Goal: Check status: Check status

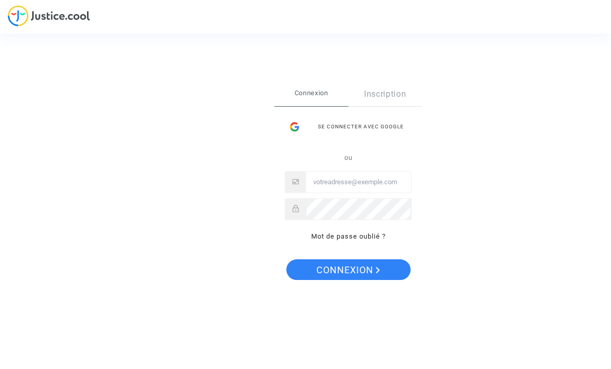
click at [402, 181] on input "Email" at bounding box center [358, 182] width 105 height 21
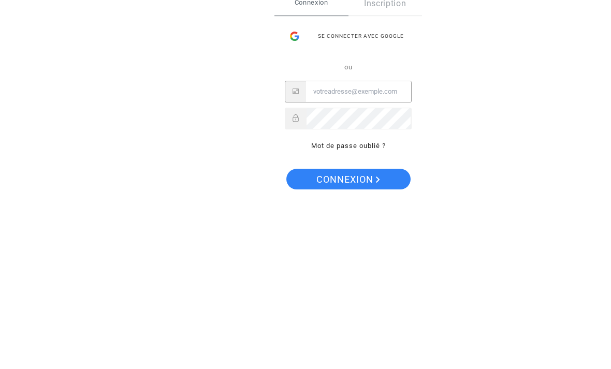
type input "david.jorgedealmeida@gmail.com"
click at [347, 259] on button "Connexion" at bounding box center [348, 269] width 124 height 21
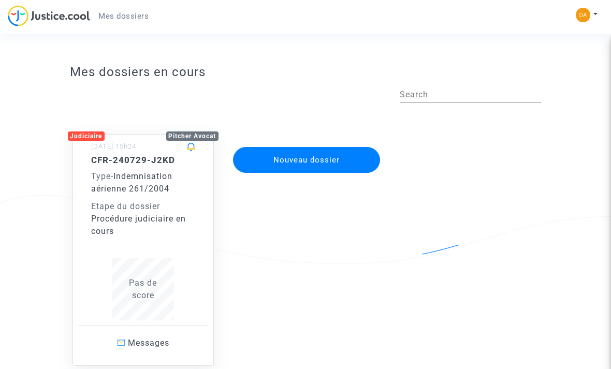
click at [175, 191] on div "Type - Indemnisation aérienne 261/2004" at bounding box center [143, 182] width 105 height 25
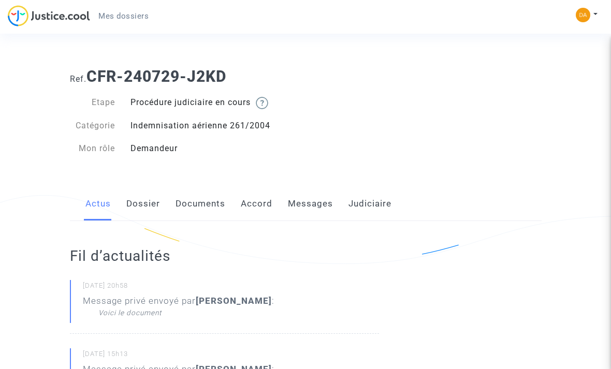
scroll to position [4, 0]
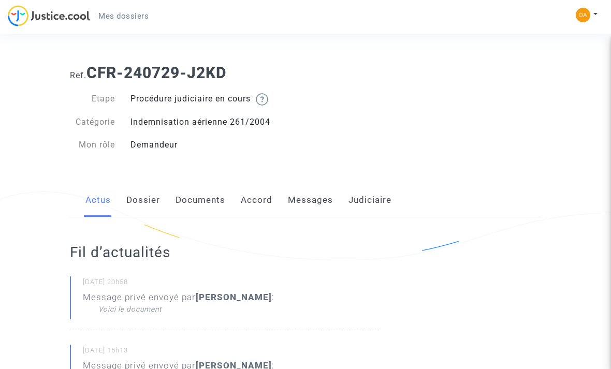
click at [387, 199] on link "Judiciaire" at bounding box center [369, 200] width 43 height 34
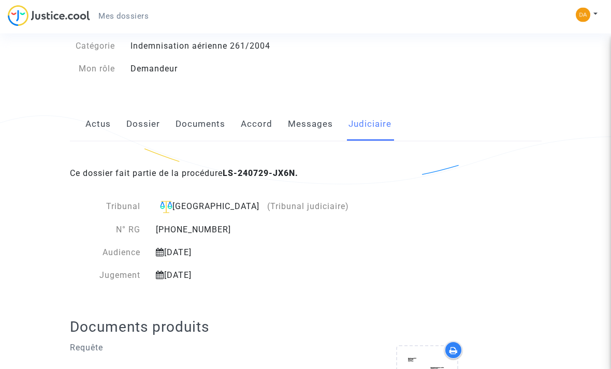
scroll to position [86, 0]
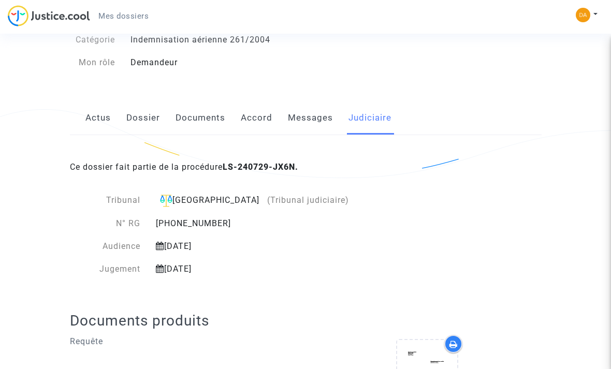
click at [318, 119] on link "Messages" at bounding box center [310, 118] width 45 height 34
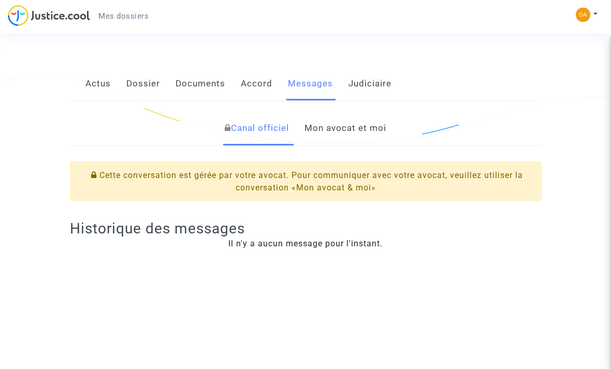
scroll to position [131, 0]
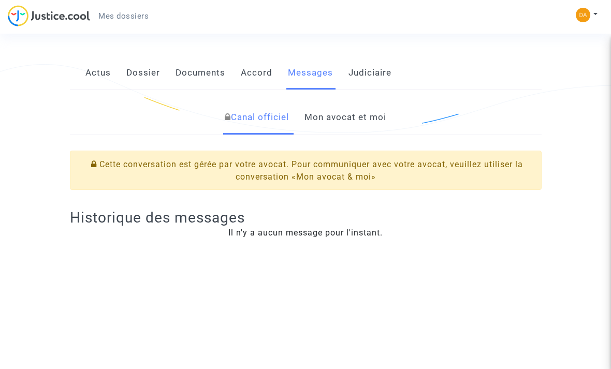
click at [249, 74] on link "Accord" at bounding box center [257, 73] width 32 height 34
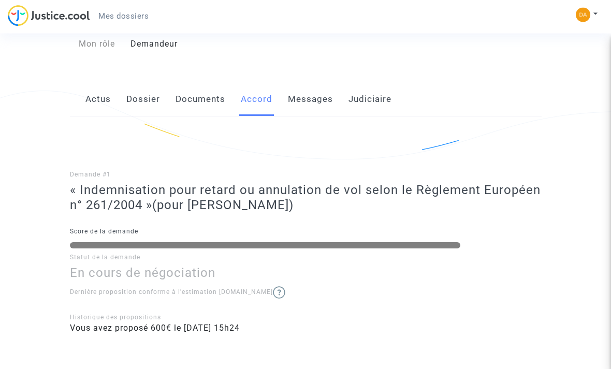
scroll to position [103, 0]
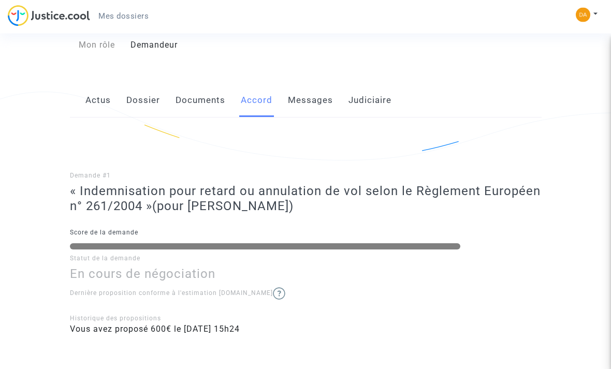
click at [219, 104] on link "Documents" at bounding box center [200, 101] width 50 height 34
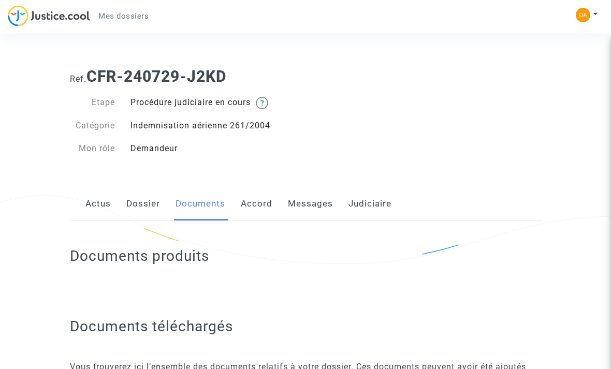
click at [154, 199] on link "Dossier" at bounding box center [143, 204] width 34 height 34
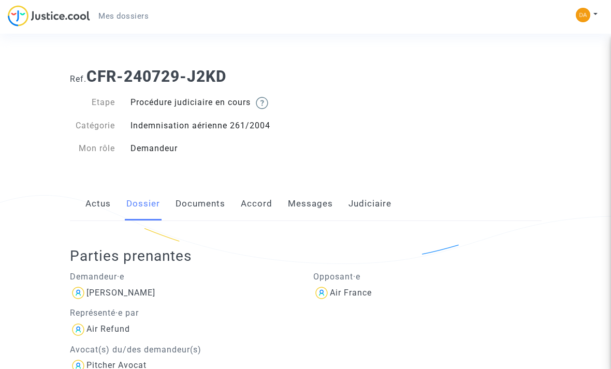
click at [110, 208] on link "Actus" at bounding box center [97, 204] width 25 height 34
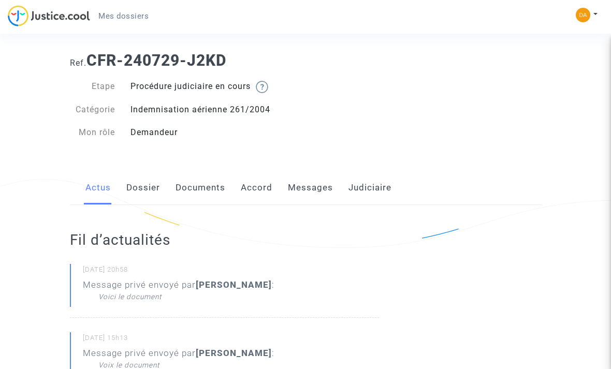
scroll to position [19, 0]
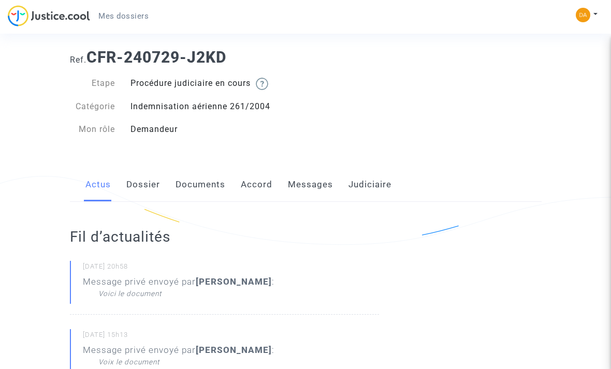
click at [377, 173] on link "Judiciaire" at bounding box center [369, 185] width 43 height 34
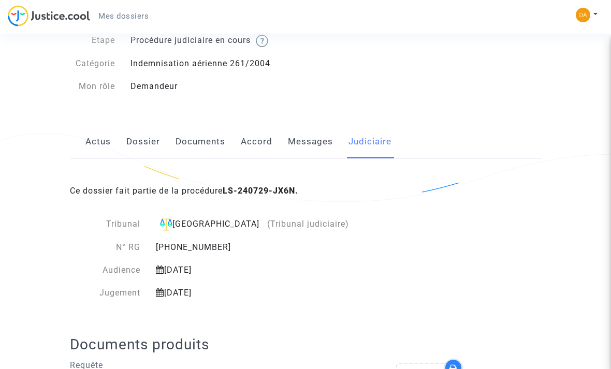
scroll to position [57, 0]
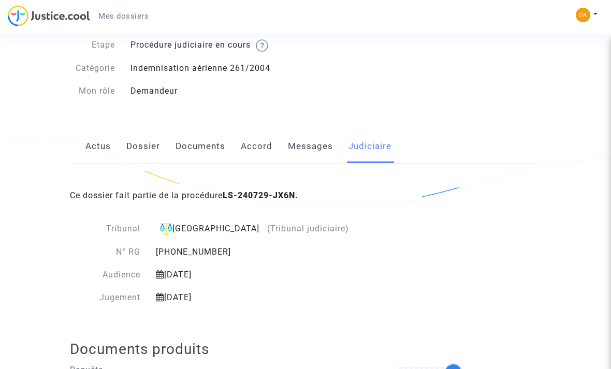
click at [319, 143] on link "Messages" at bounding box center [310, 146] width 45 height 34
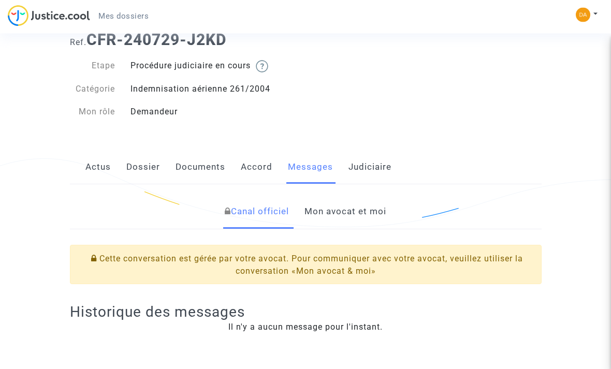
scroll to position [39, 0]
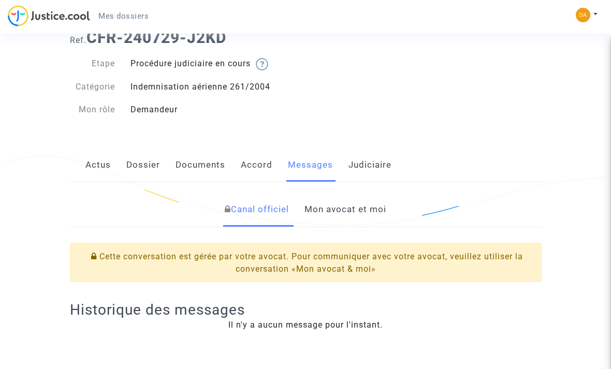
click at [365, 218] on link "Mon avocat et moi" at bounding box center [345, 210] width 82 height 34
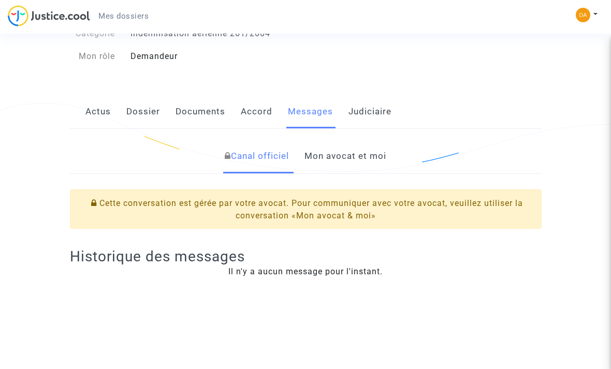
scroll to position [89, 0]
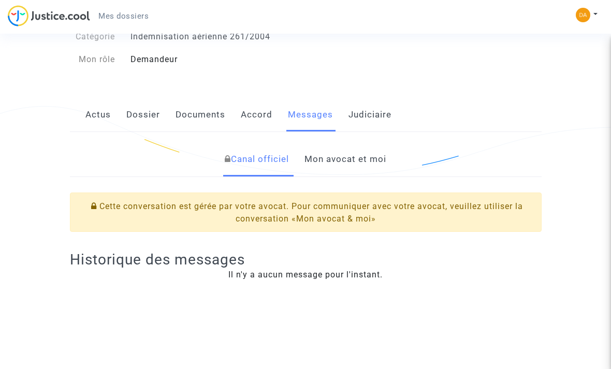
click at [375, 160] on link "Mon avocat et moi" at bounding box center [345, 159] width 82 height 34
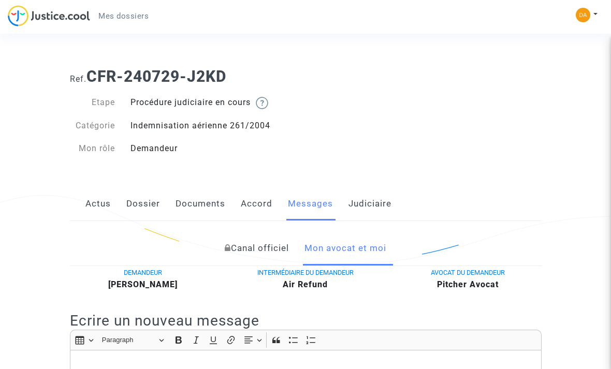
click at [205, 200] on link "Documents" at bounding box center [200, 204] width 50 height 34
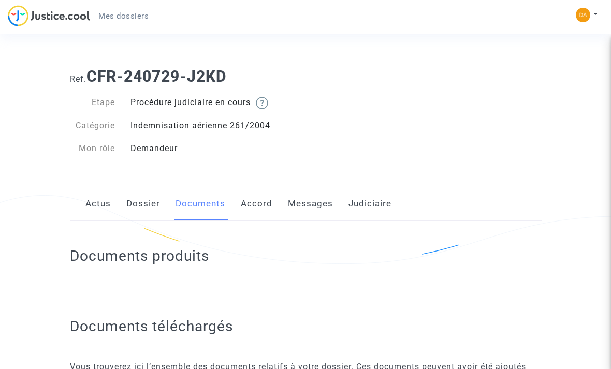
click at [95, 196] on link "Actus" at bounding box center [97, 204] width 25 height 34
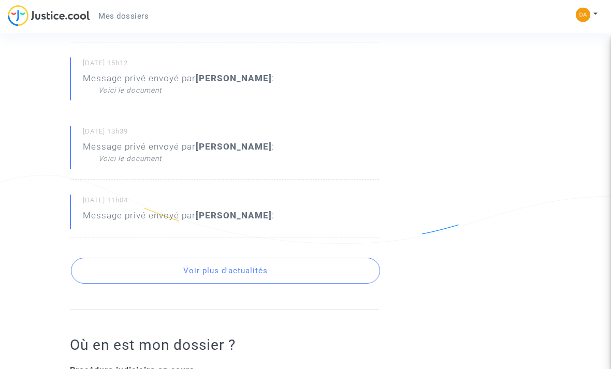
scroll to position [360, 0]
click at [295, 263] on button "Voir plus d'actualités" at bounding box center [225, 271] width 309 height 26
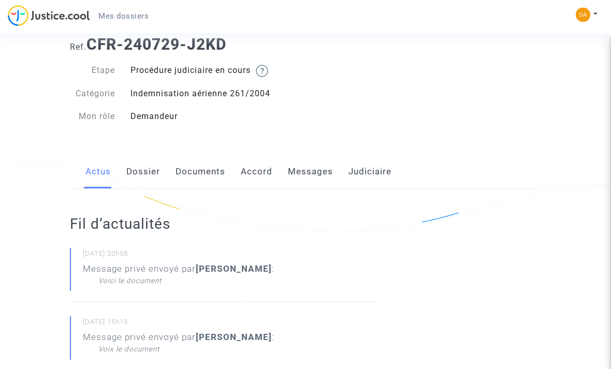
scroll to position [0, 0]
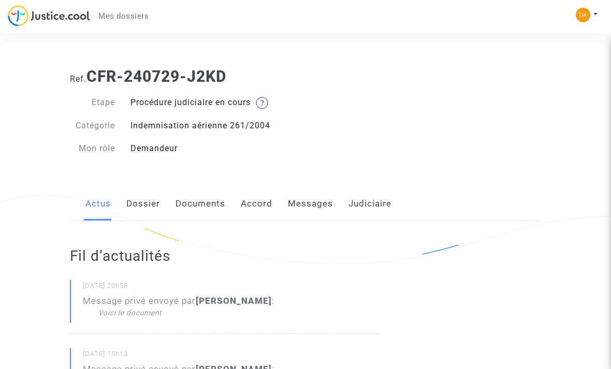
click at [372, 199] on link "Judiciaire" at bounding box center [369, 204] width 43 height 34
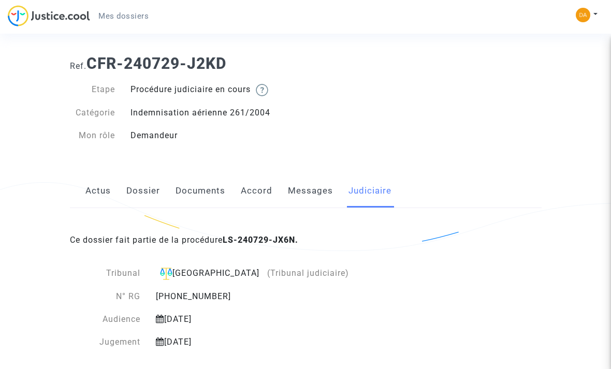
scroll to position [14, 0]
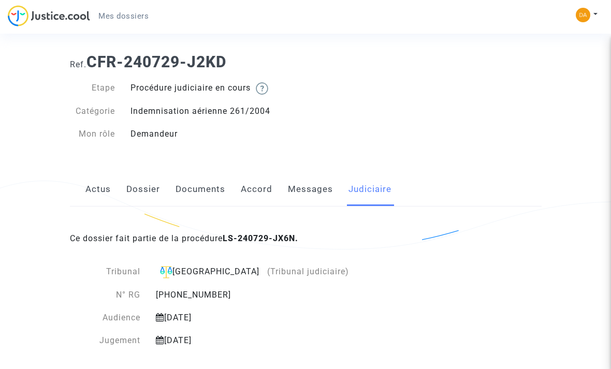
click at [321, 190] on link "Messages" at bounding box center [310, 189] width 45 height 34
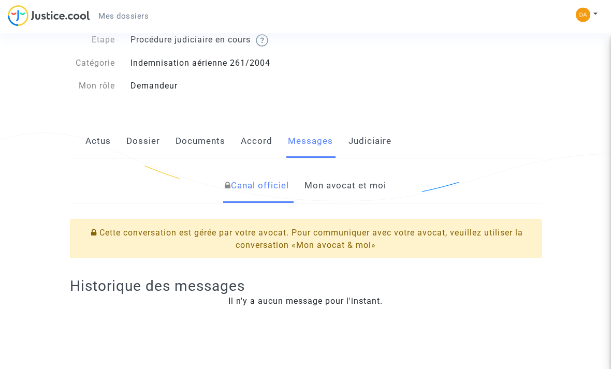
scroll to position [67, 0]
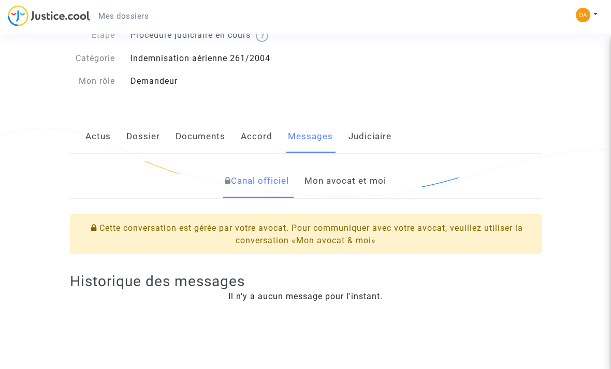
click at [363, 184] on link "Mon avocat et moi" at bounding box center [345, 181] width 82 height 34
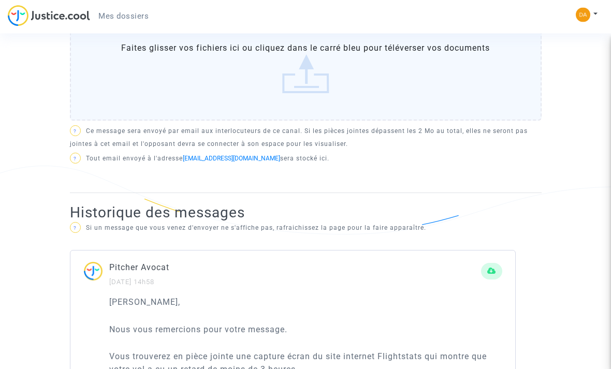
scroll to position [407, 0]
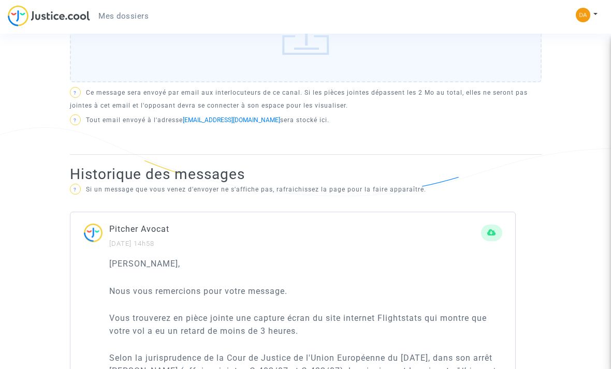
click at [280, 124] on link "CFR-240729-J2KD.demanders@mail.justice.cool" at bounding box center [231, 119] width 97 height 7
